Goal: Check status: Check status

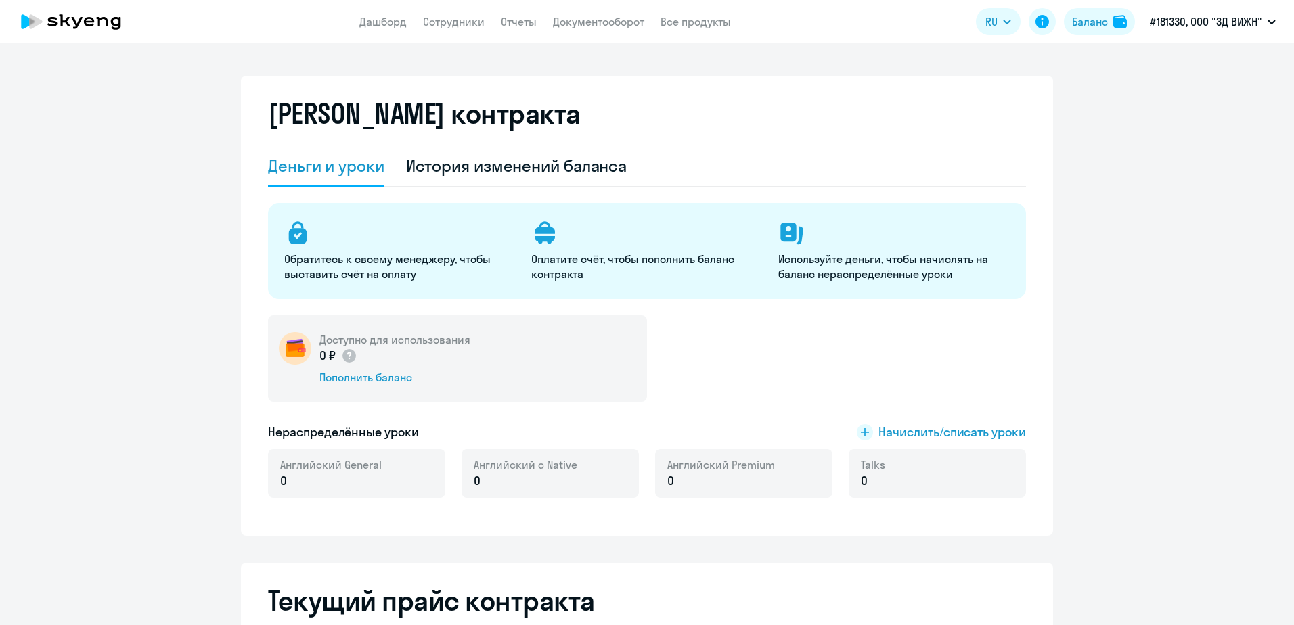
select select "english_adult_not_native_speaker"
click at [1183, 62] on li "#184502, 3Д [PERSON_NAME]" at bounding box center [1204, 63] width 155 height 34
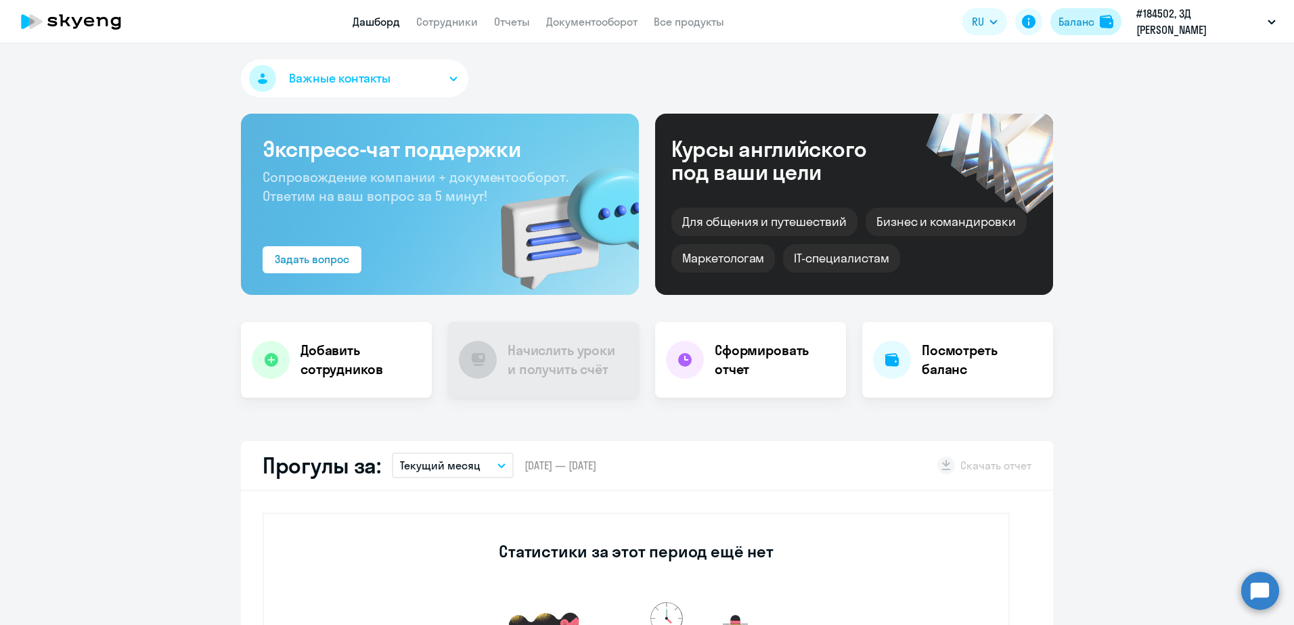
click at [1095, 18] on button "Баланс" at bounding box center [1085, 21] width 71 height 27
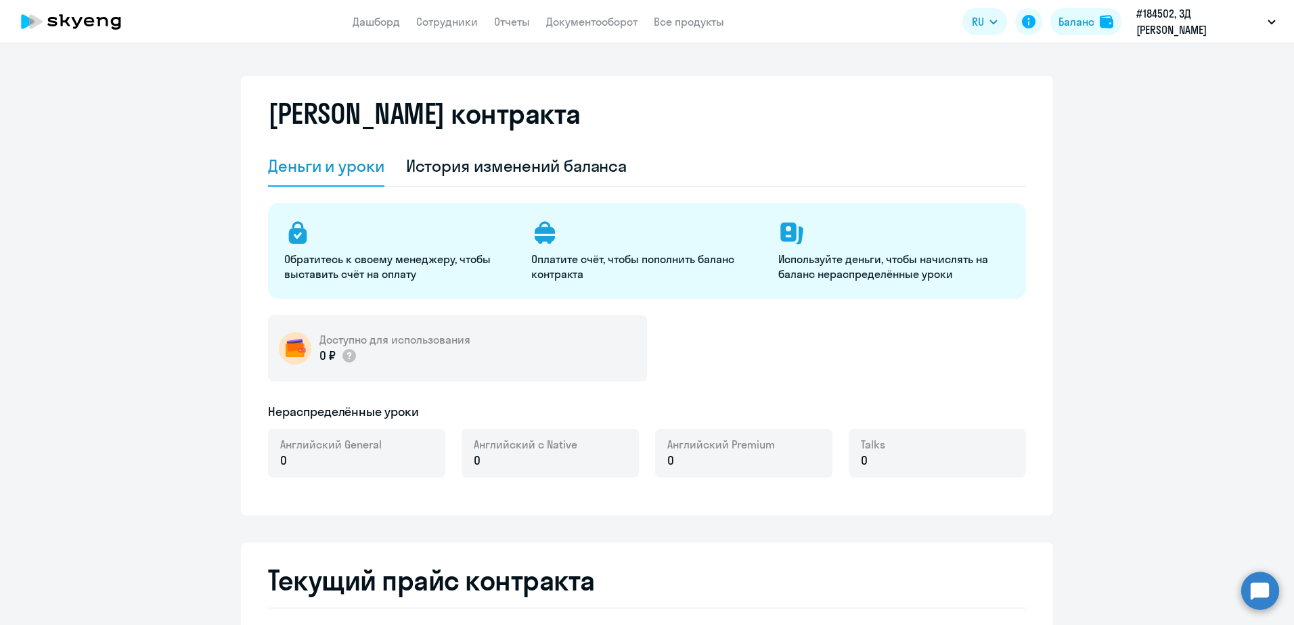
select select "english_adult_not_native_speaker"
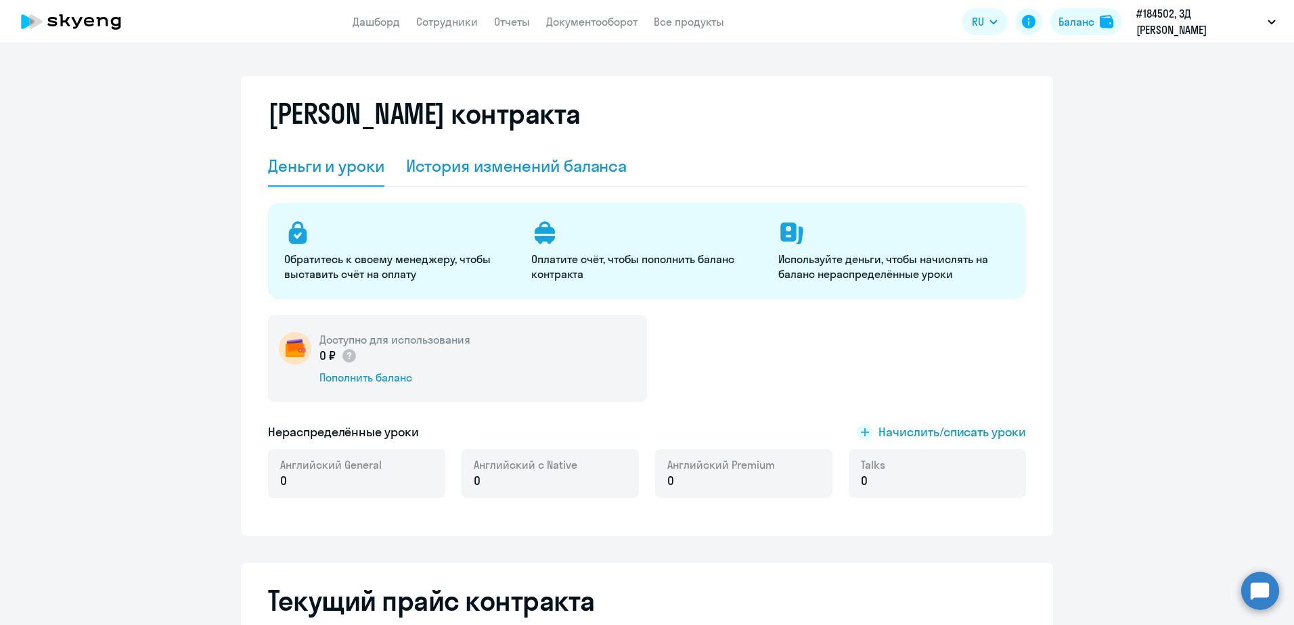
click at [488, 169] on div "История изменений баланса" at bounding box center [516, 166] width 221 height 22
